Goal: Task Accomplishment & Management: Use online tool/utility

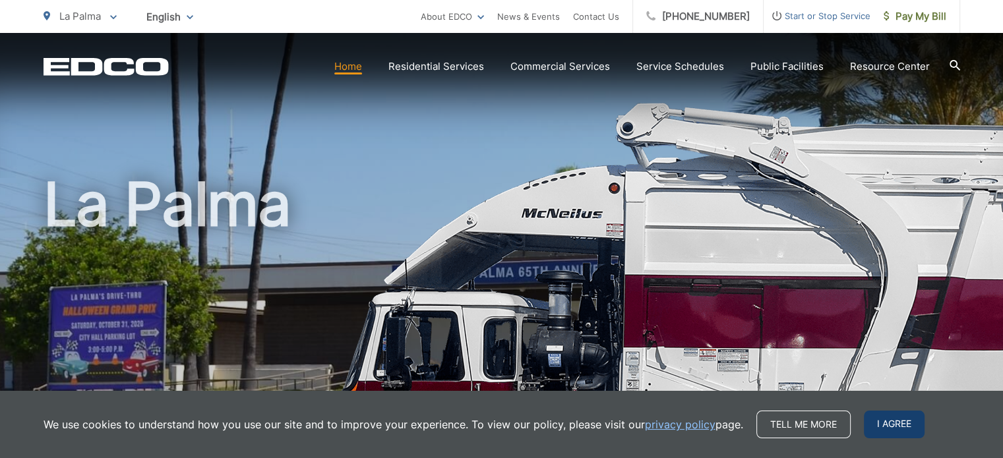
click at [889, 421] on span "I agree" at bounding box center [894, 425] width 61 height 28
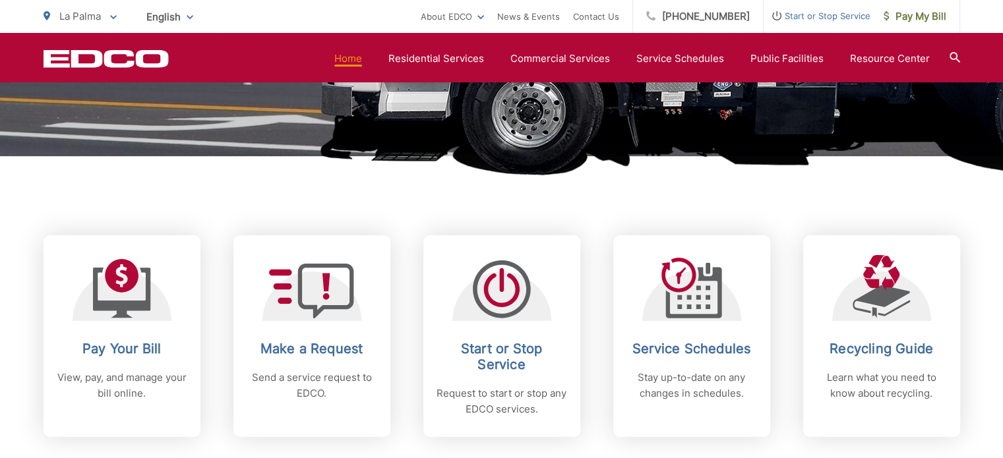
scroll to position [462, 0]
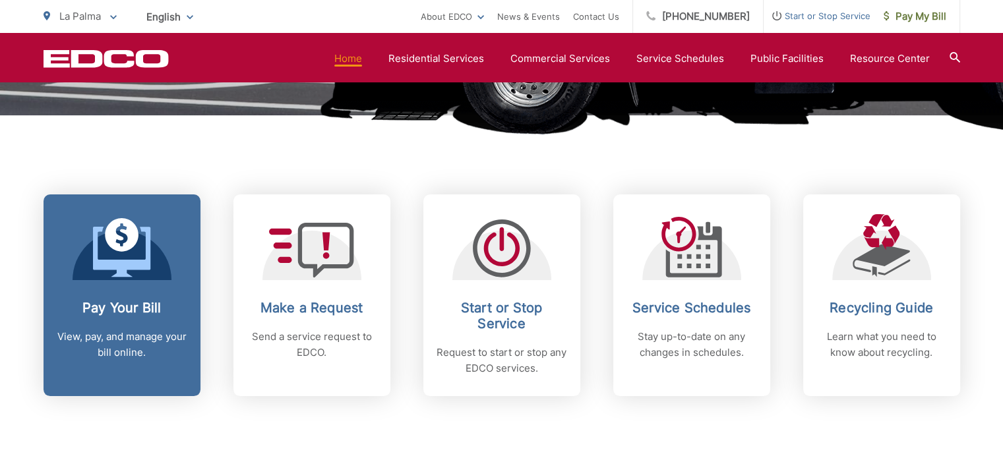
click at [121, 236] on icon at bounding box center [122, 247] width 58 height 59
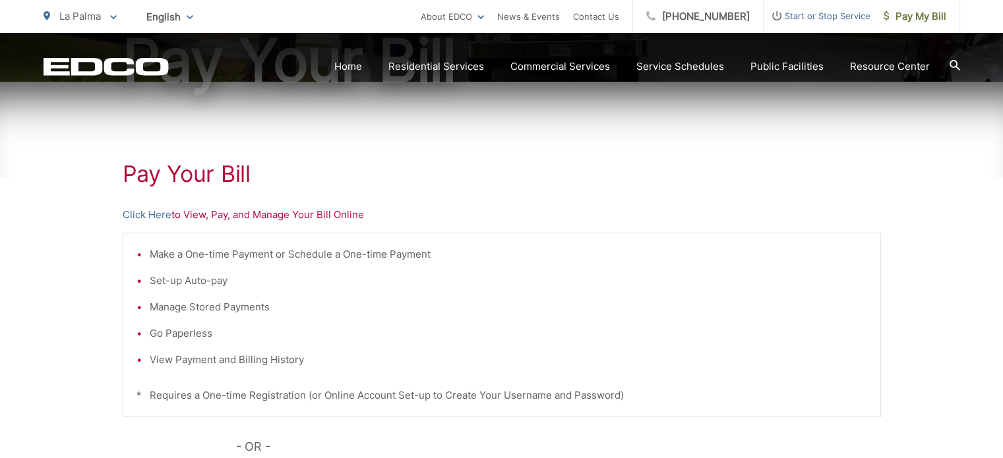
scroll to position [198, 0]
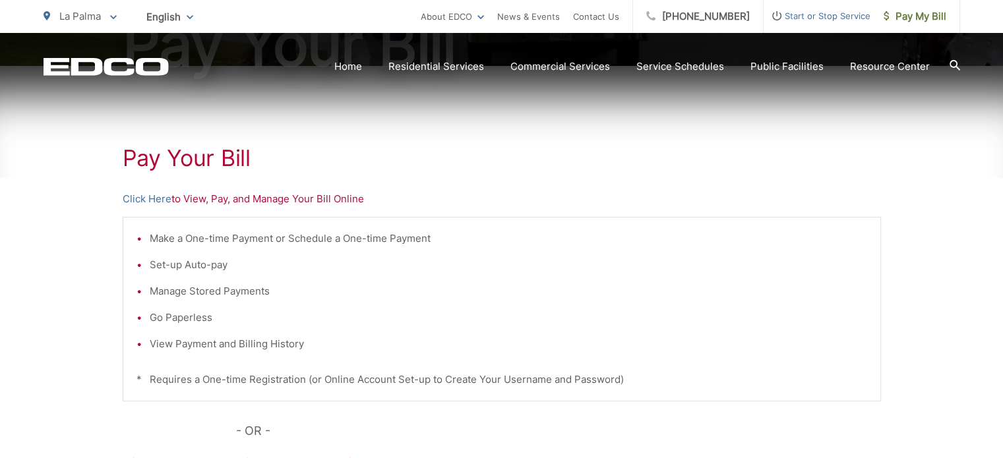
click at [270, 200] on p "Click Here to View, Pay, and Manage Your Bill Online" at bounding box center [502, 199] width 758 height 16
click at [157, 197] on link "Click Here" at bounding box center [147, 199] width 49 height 16
